Goal: Information Seeking & Learning: Learn about a topic

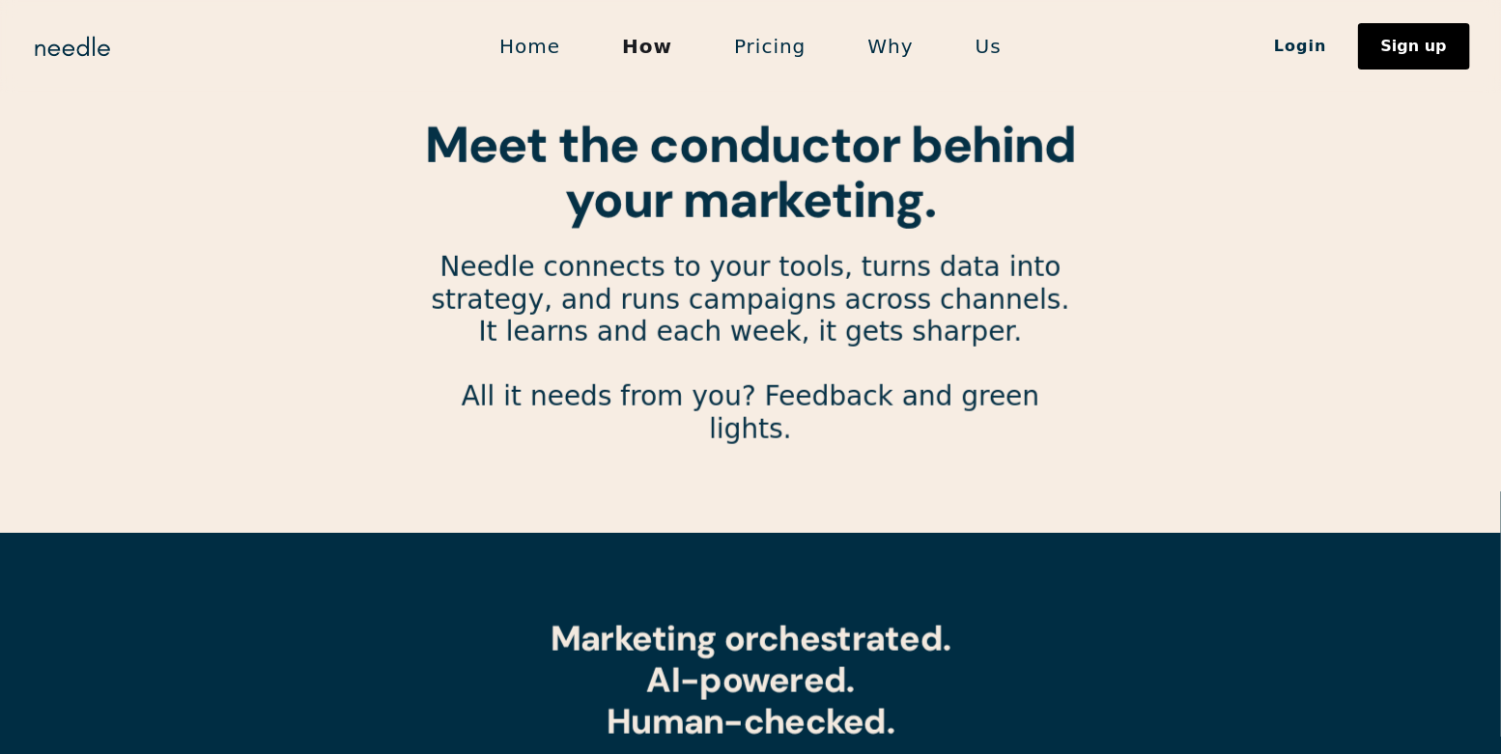
click at [789, 48] on link "Pricing" at bounding box center [769, 46] width 133 height 41
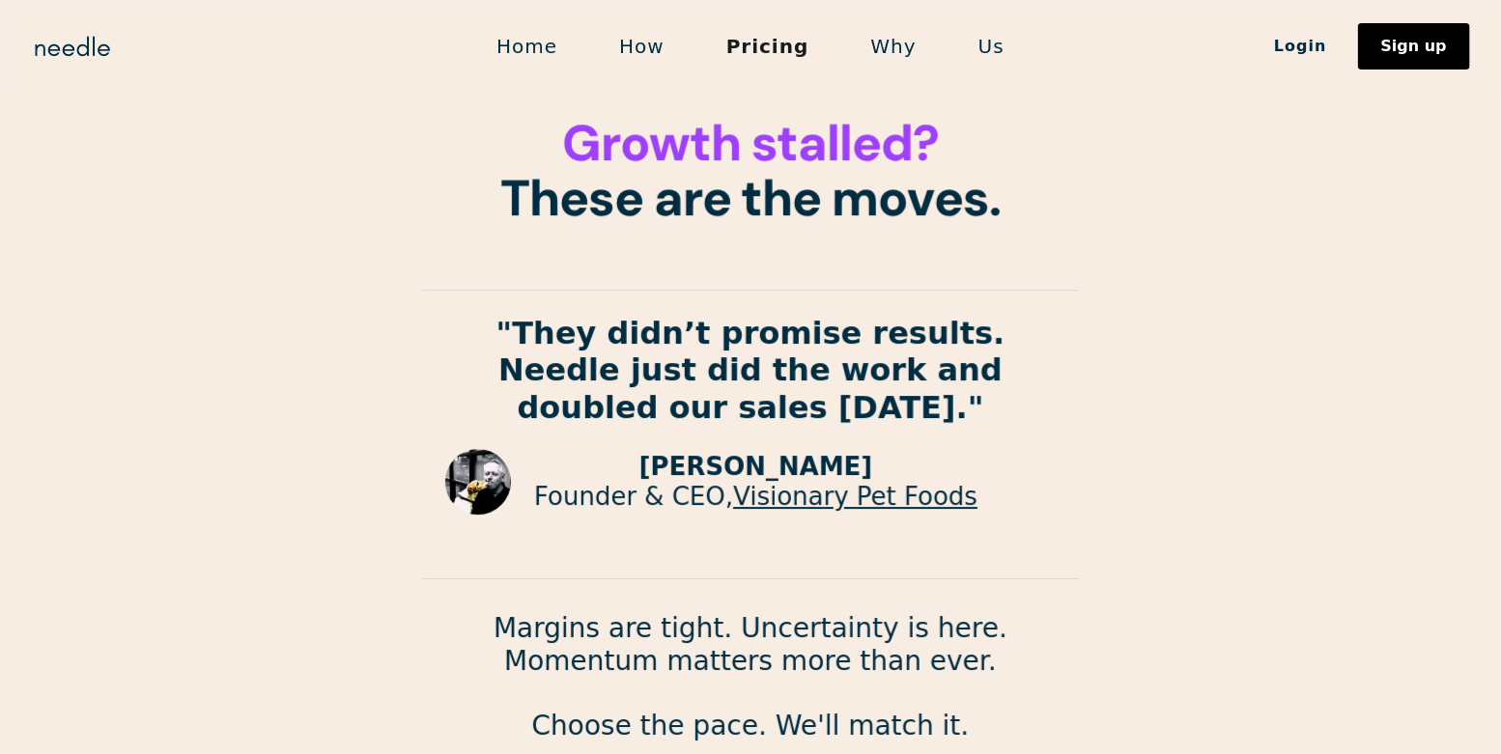
click at [886, 39] on link "Why" at bounding box center [893, 46] width 107 height 41
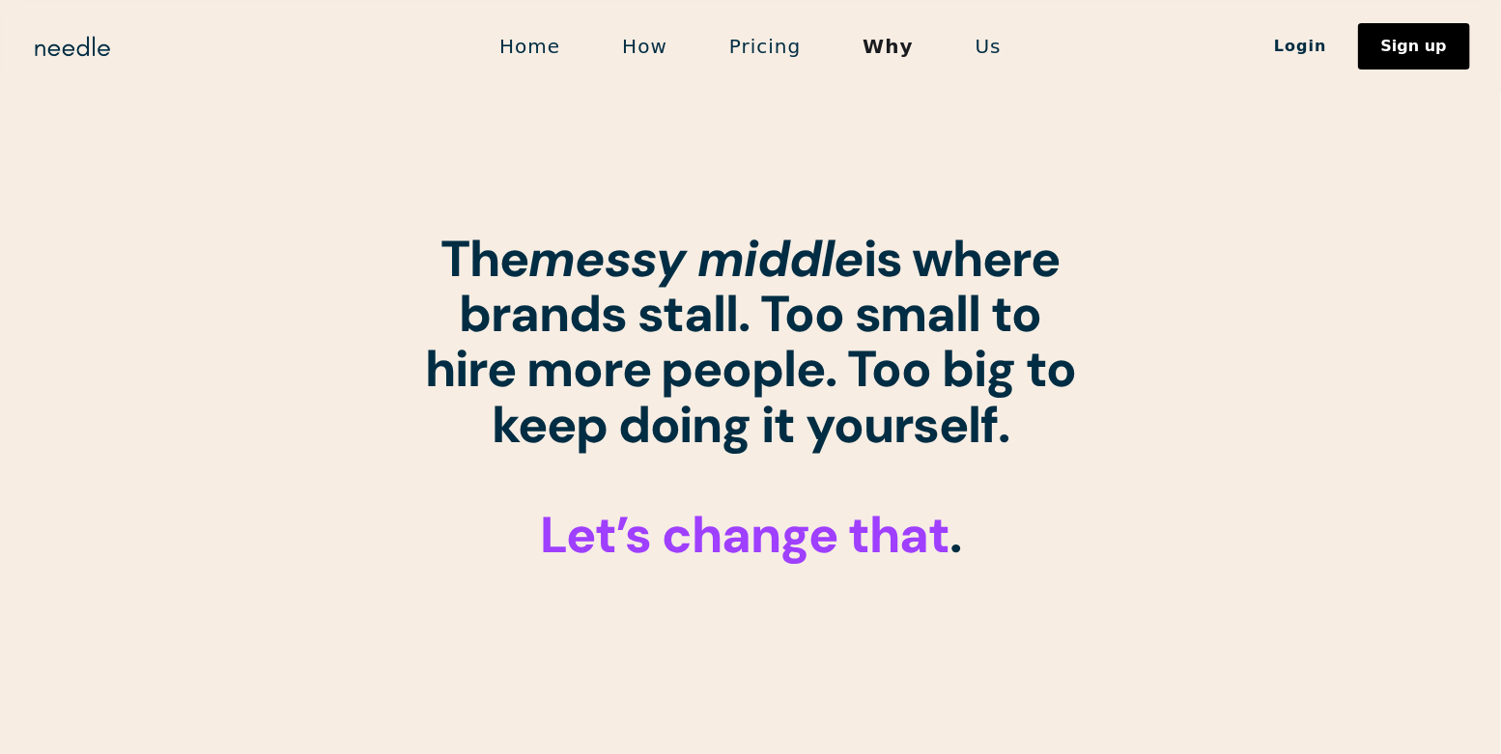
click at [993, 48] on link "Us" at bounding box center [988, 46] width 88 height 41
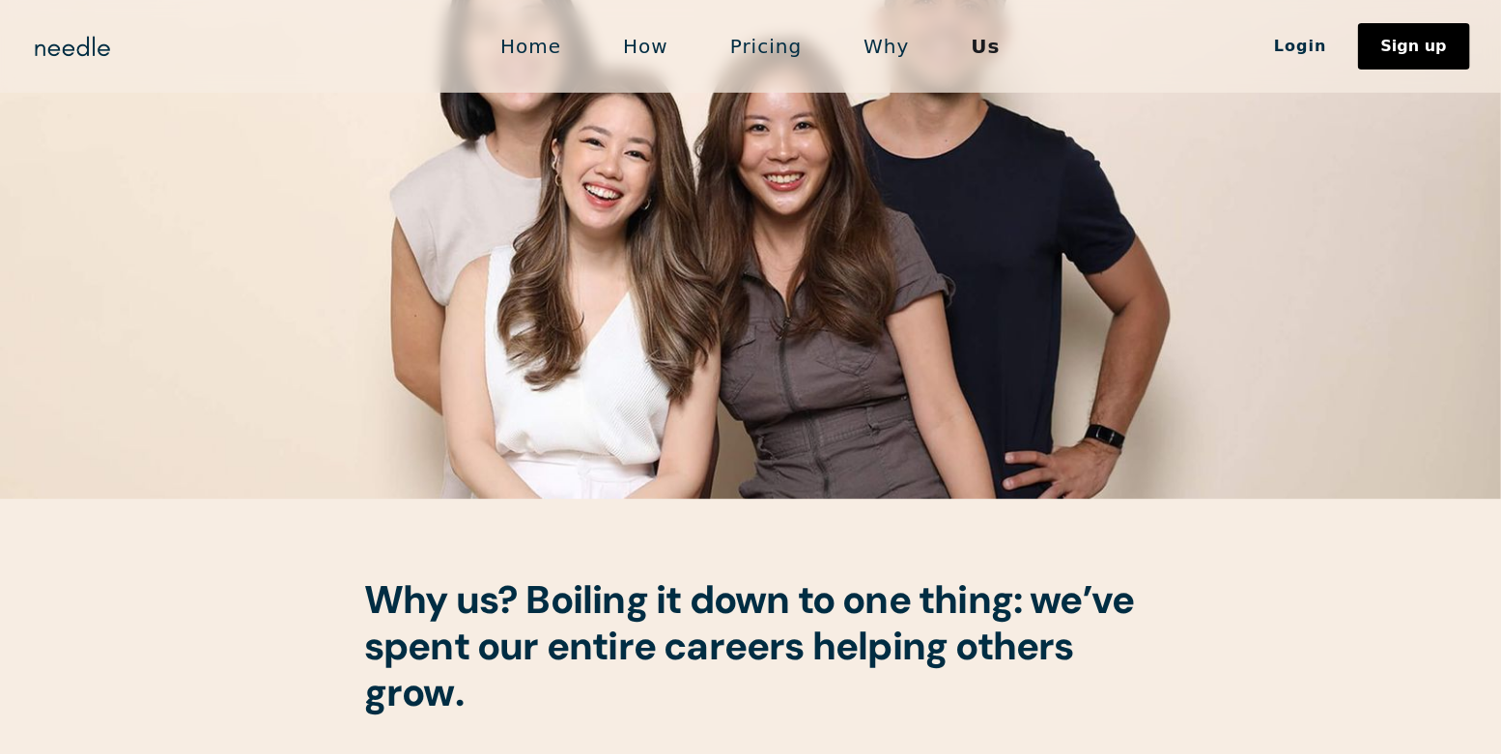
scroll to position [203, 0]
